Goal: Information Seeking & Learning: Learn about a topic

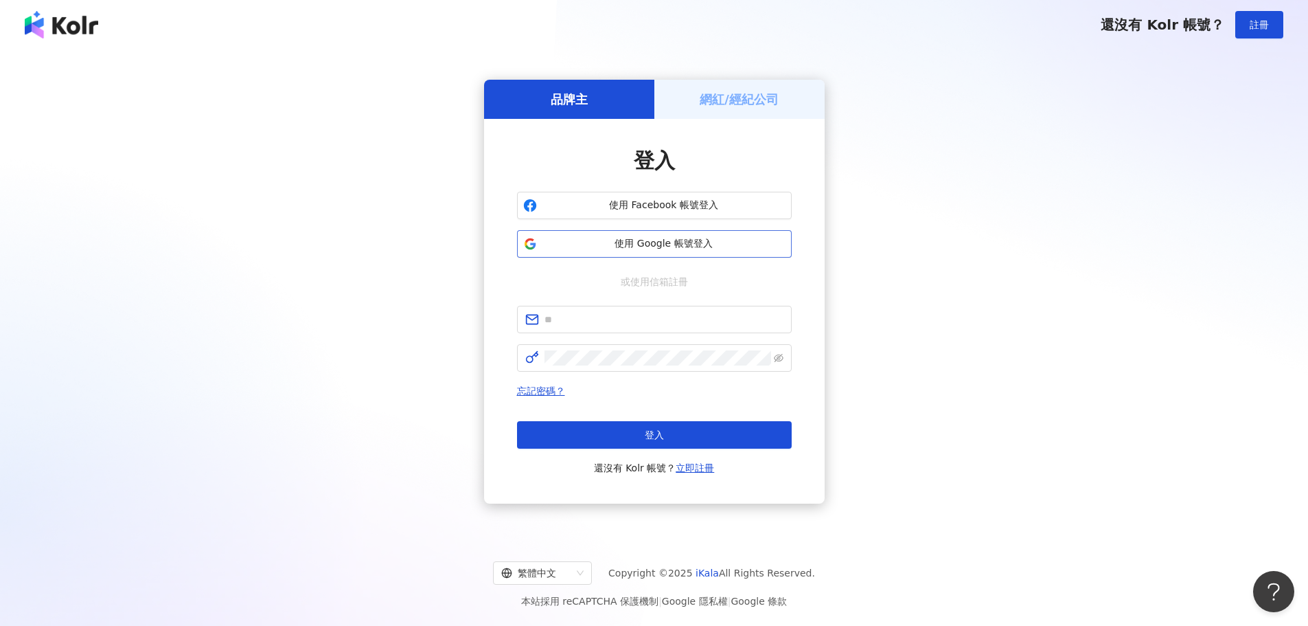
click at [669, 246] on span "使用 Google 帳號登入" at bounding box center [664, 244] width 243 height 14
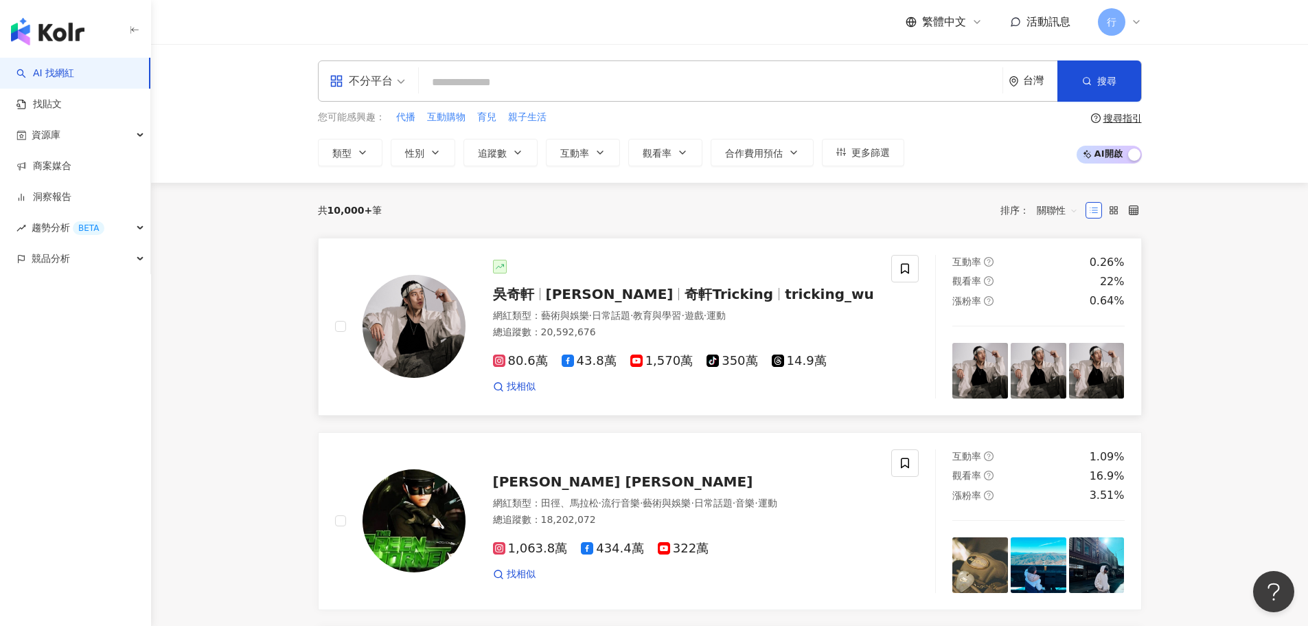
click at [554, 297] on span "Wu Hsuan" at bounding box center [610, 294] width 128 height 16
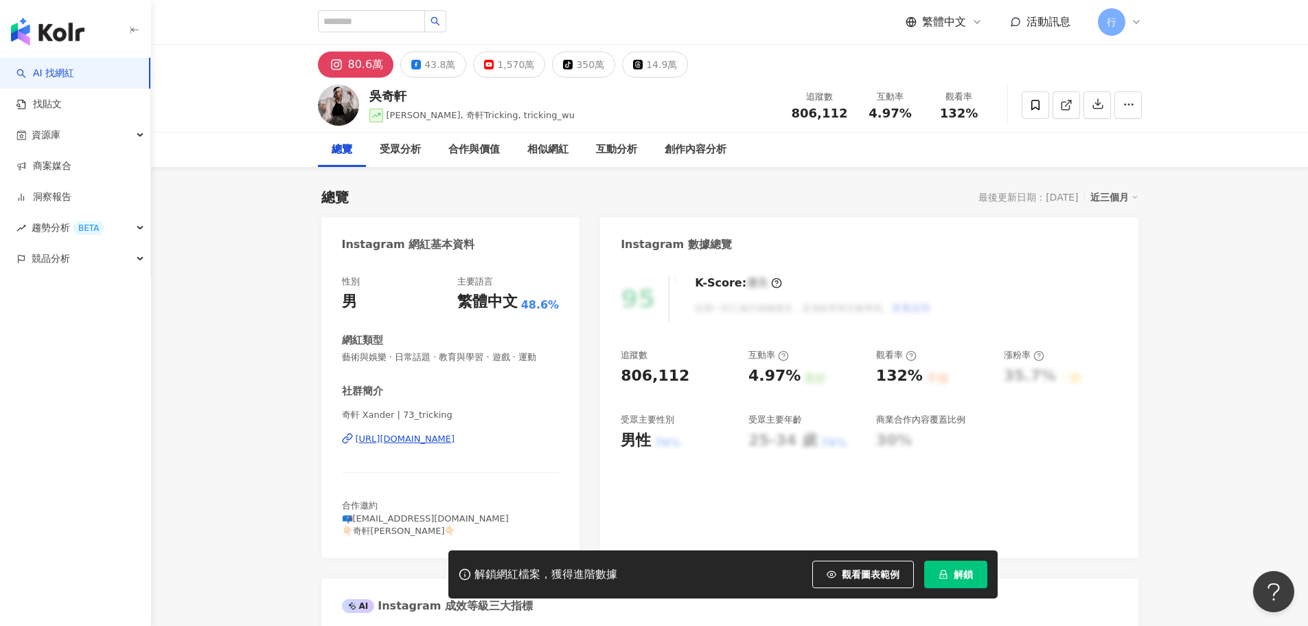
click at [420, 446] on div "奇軒 Xander | 73_tricking [URL][DOMAIN_NAME]" at bounding box center [451, 449] width 218 height 80
click at [421, 442] on div "[URL][DOMAIN_NAME]" at bounding box center [406, 439] width 100 height 12
